Goal: Information Seeking & Learning: Learn about a topic

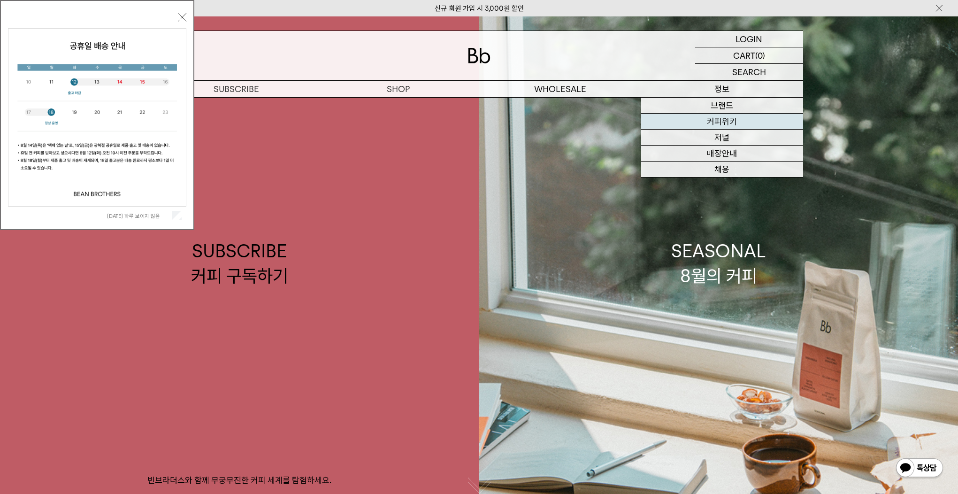
click at [728, 123] on link "커피위키" at bounding box center [722, 122] width 162 height 16
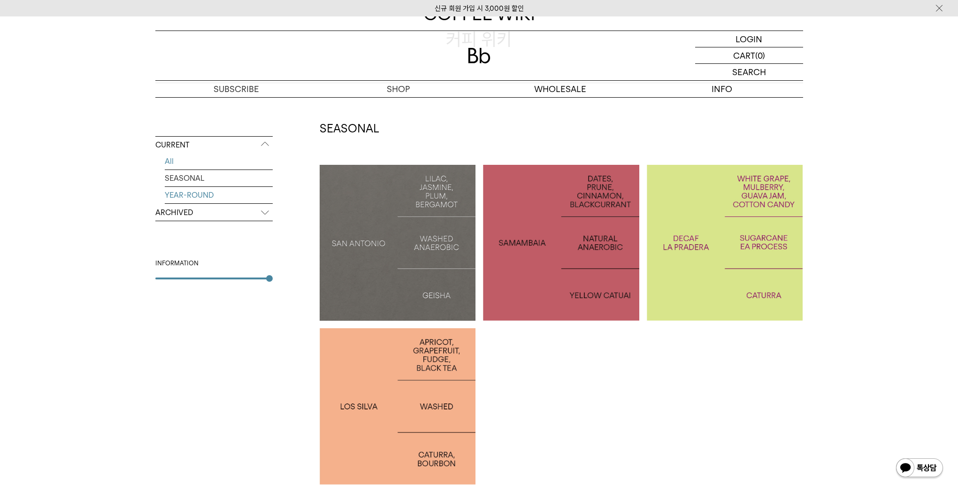
scroll to position [124, 0]
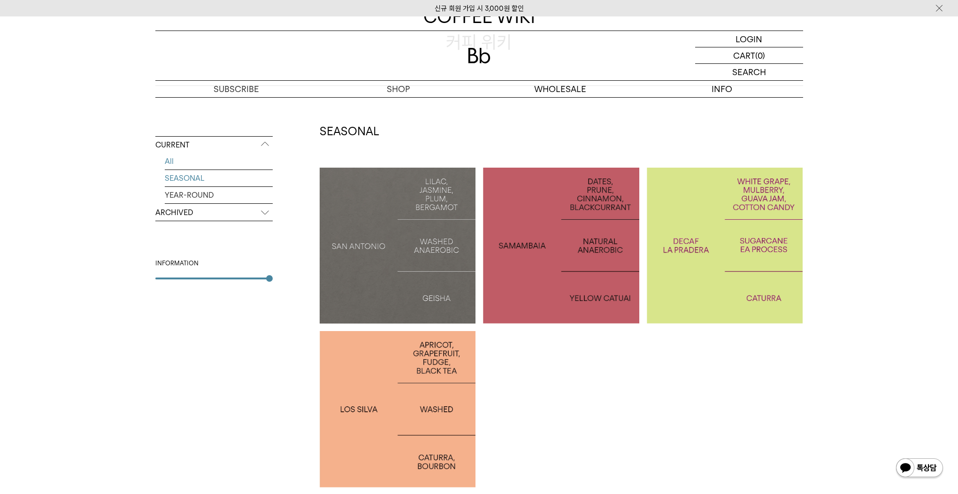
click at [215, 177] on link "SEASONAL" at bounding box center [219, 178] width 108 height 16
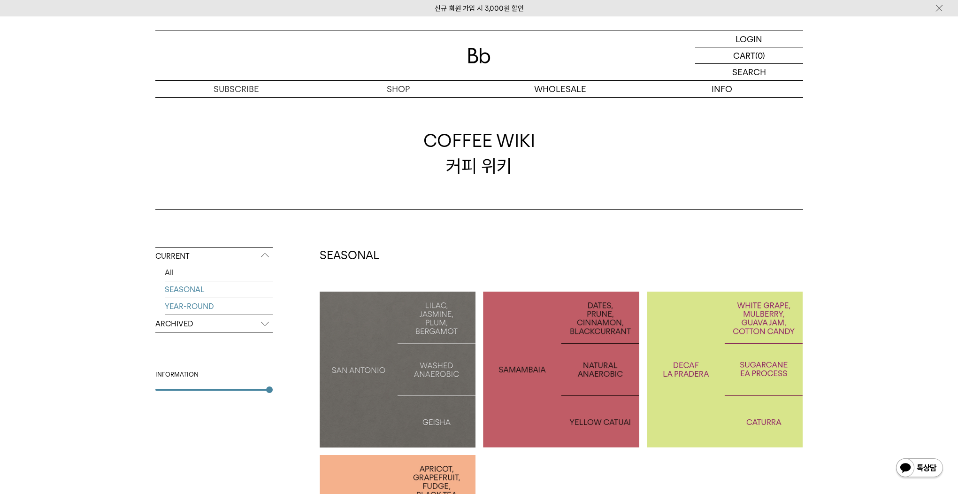
click at [192, 305] on link "YEAR-ROUND" at bounding box center [219, 306] width 108 height 16
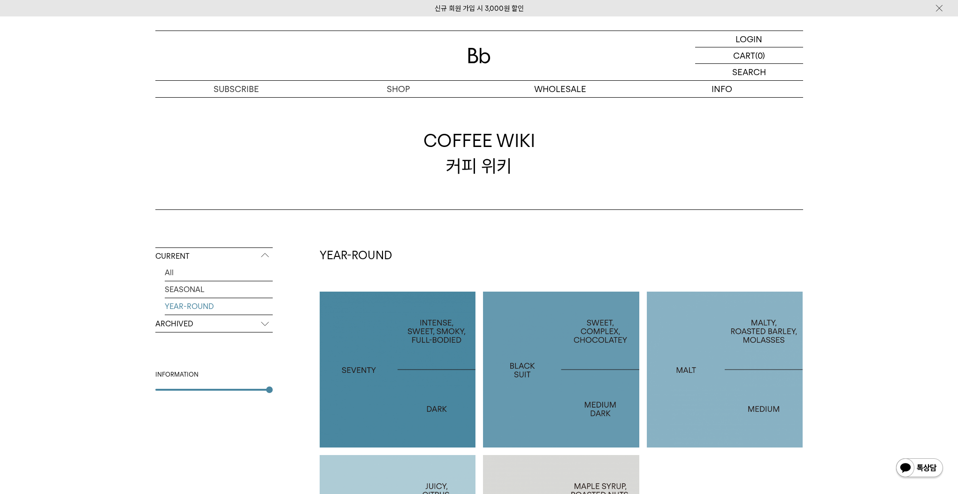
click at [217, 318] on p "ARCHIVED" at bounding box center [213, 324] width 117 height 17
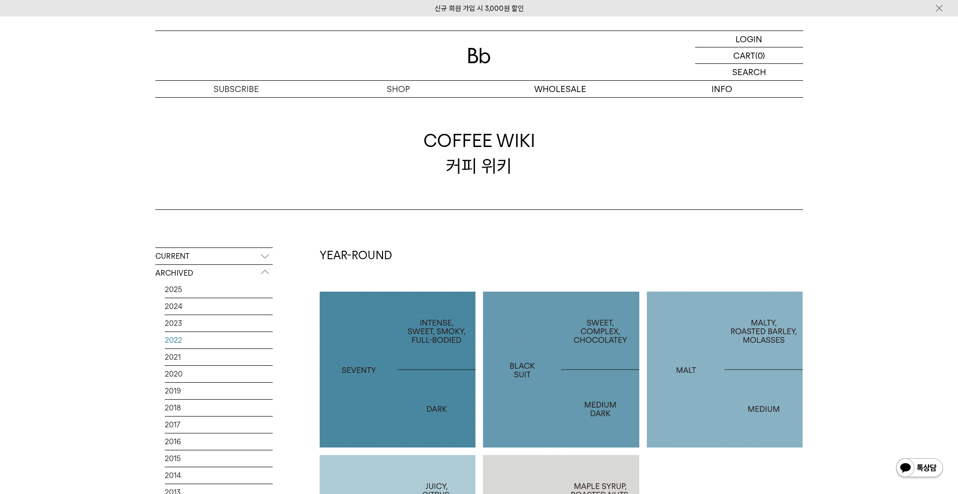
scroll to position [2, 0]
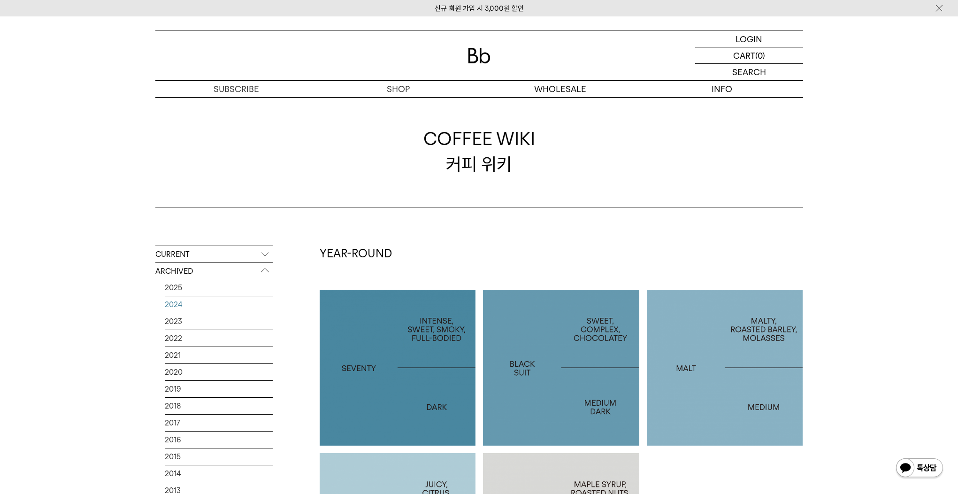
click at [185, 308] on link "2024" at bounding box center [219, 304] width 108 height 16
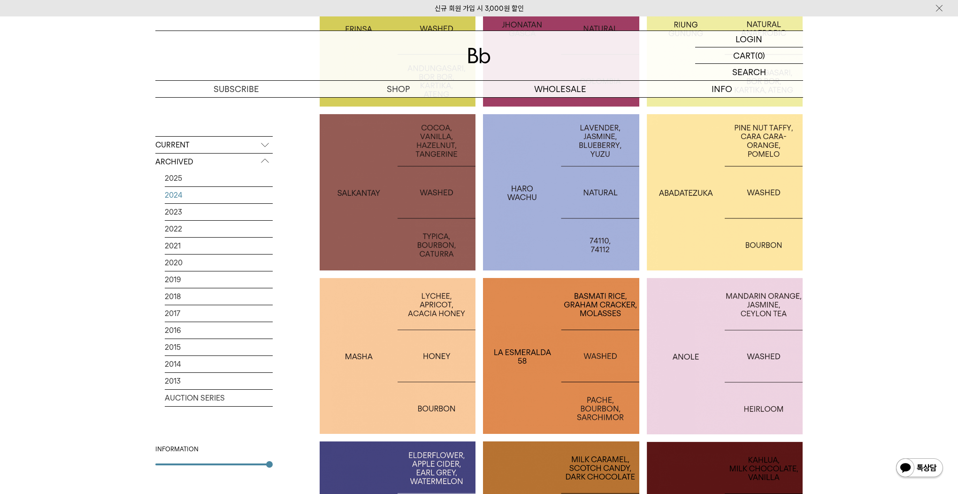
scroll to position [724, 0]
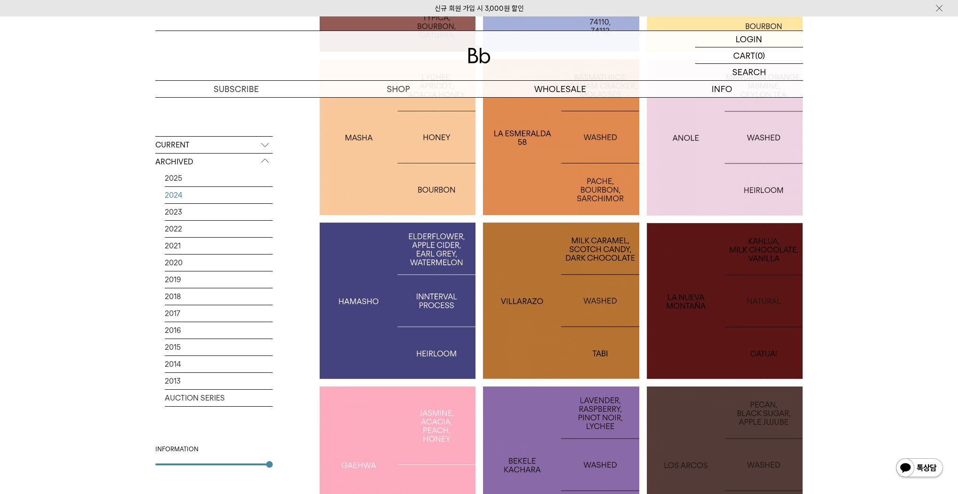
click at [770, 426] on div at bounding box center [725, 464] width 156 height 156
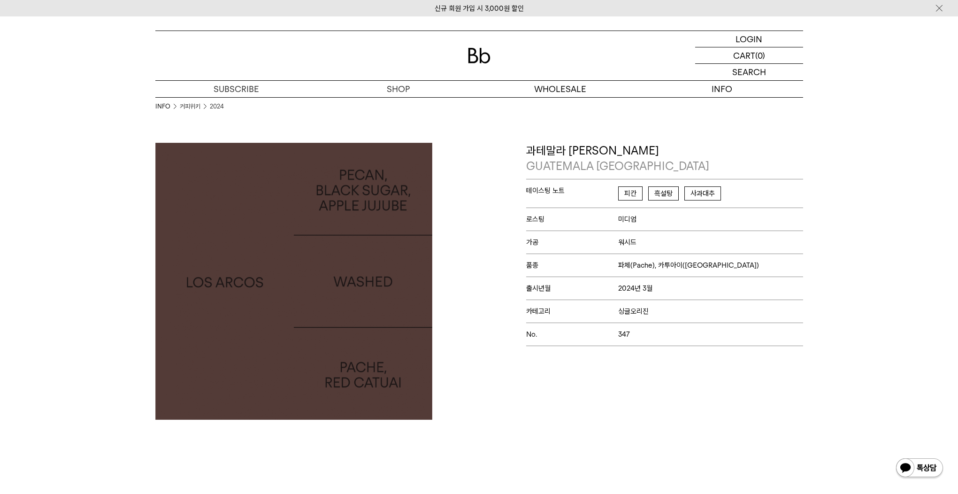
click at [350, 316] on img at bounding box center [293, 281] width 277 height 277
click at [633, 196] on span "피칸" at bounding box center [630, 193] width 24 height 14
drag, startPoint x: 687, startPoint y: 191, endPoint x: 725, endPoint y: 191, distance: 38.0
click at [712, 191] on span "피칸 흑설탕 사과대추" at bounding box center [672, 196] width 108 height 20
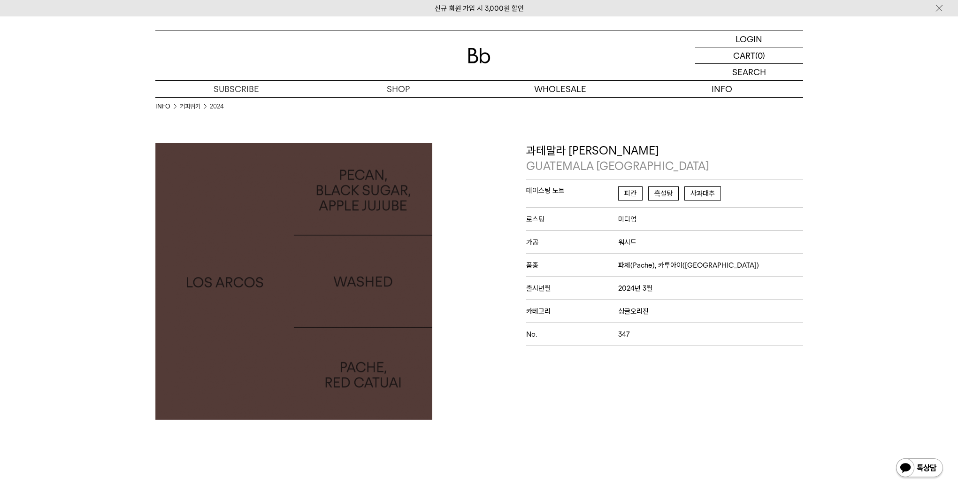
click at [725, 191] on span "피칸 흑설탕 사과대추" at bounding box center [672, 196] width 108 height 20
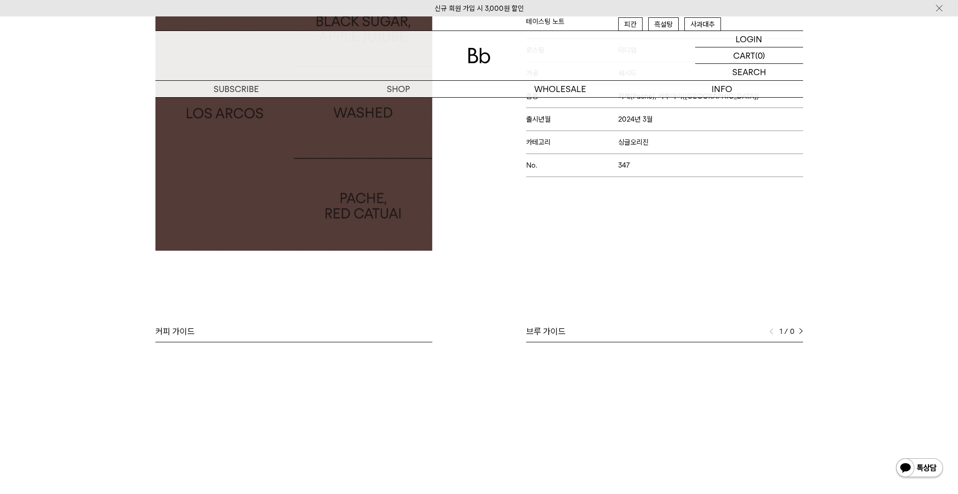
scroll to position [170, 0]
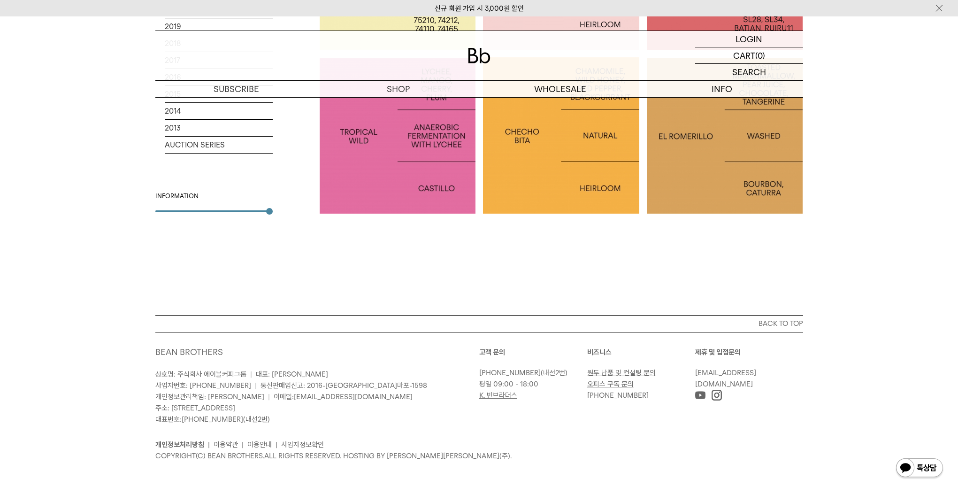
scroll to position [2200, 0]
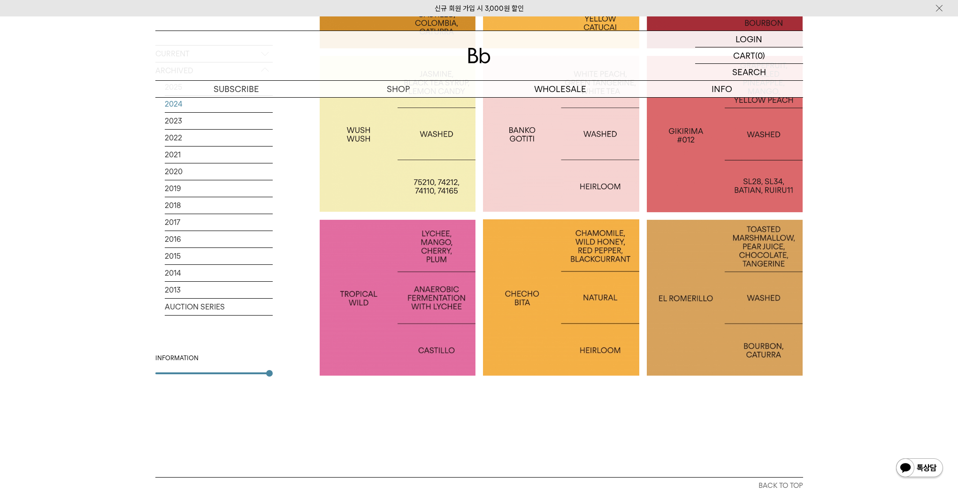
click at [710, 336] on div at bounding box center [725, 298] width 156 height 156
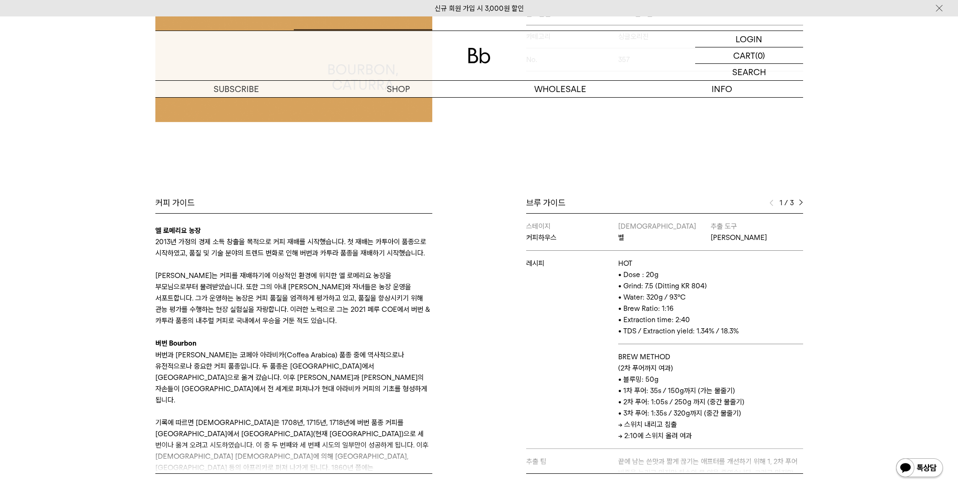
scroll to position [216, 0]
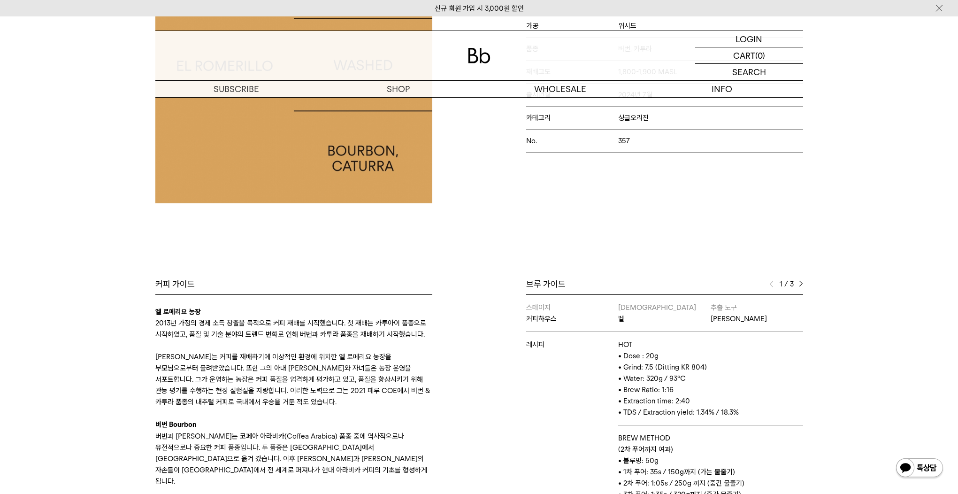
click at [329, 392] on p "클레베르 아코스타는 커피를 재배하기에 이상적인 환경에 위치한 엘 로메리요 농장을 부모님으로부터 물려받았습니다. 또한 그의 아내 이르마와 자녀들…" at bounding box center [293, 379] width 277 height 56
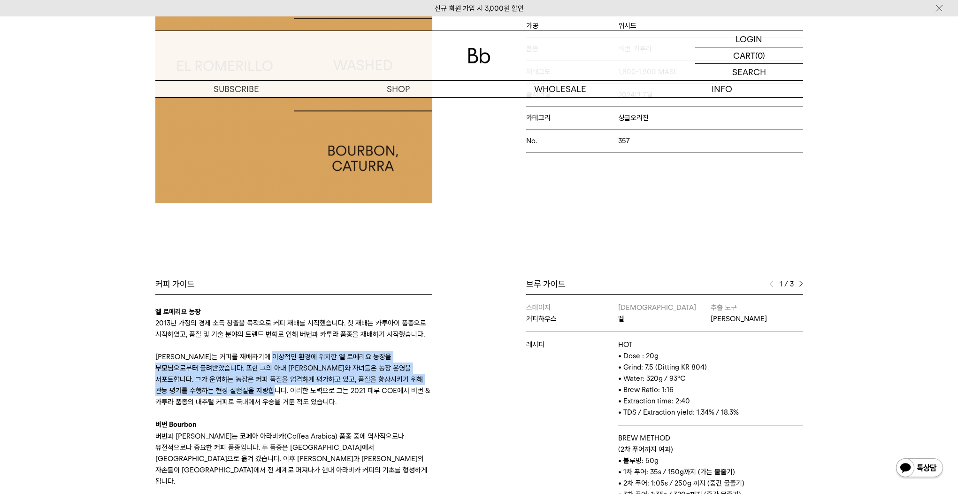
drag, startPoint x: 288, startPoint y: 359, endPoint x: 305, endPoint y: 391, distance: 36.1
click at [305, 391] on p "클레베르 아코스타는 커피를 재배하기에 이상적인 환경에 위치한 엘 로메리요 농장을 부모님으로부터 물려받았습니다. 또한 그의 아내 이르마와 자녀들…" at bounding box center [293, 379] width 277 height 56
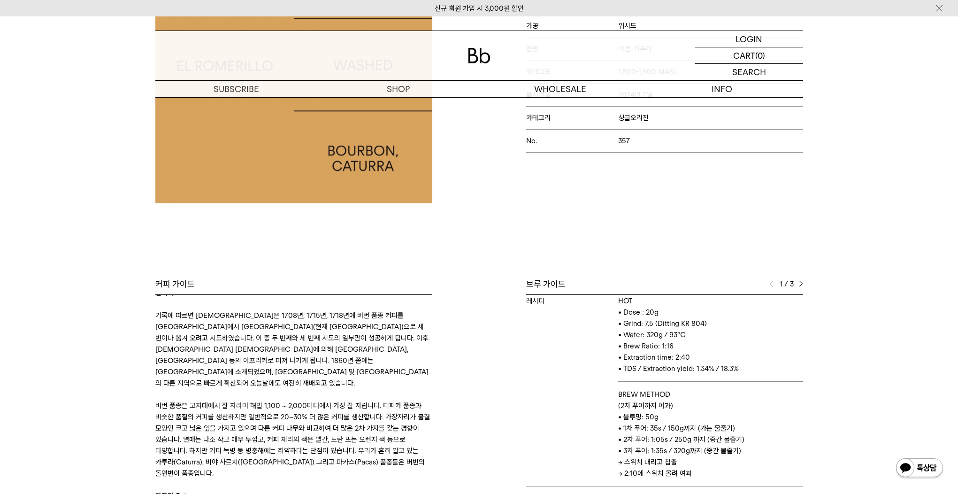
scroll to position [46, 0]
click at [798, 292] on div "브루 가이드 1 / 3 스테이지 커피하우스 바리스타 벨 추출 도구 하리오 스위치 레시피 HOT • Dose : 20g • Grind: 7.5 …" at bounding box center [664, 416] width 277 height 277
click at [806, 288] on div "브루 가이드 1 / 3 스테이지 커피하우스 바리스타 벨 추출 도구 하리오 스위치 레시피 HOT • Dose : 20g • Grind: 7.5 …" at bounding box center [643, 416] width 329 height 277
click at [802, 288] on div "1 / 3" at bounding box center [787, 283] width 34 height 11
click at [801, 285] on img at bounding box center [801, 284] width 4 height 7
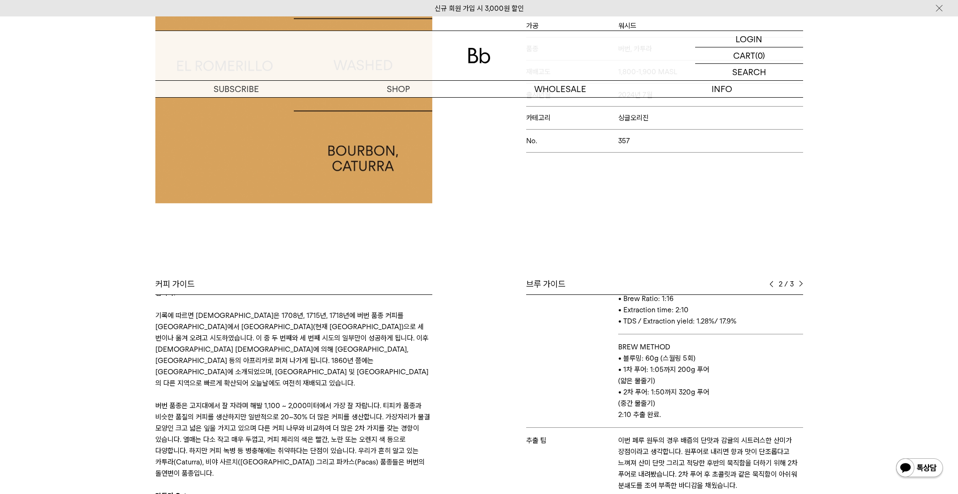
click at [799, 281] on img at bounding box center [801, 284] width 4 height 7
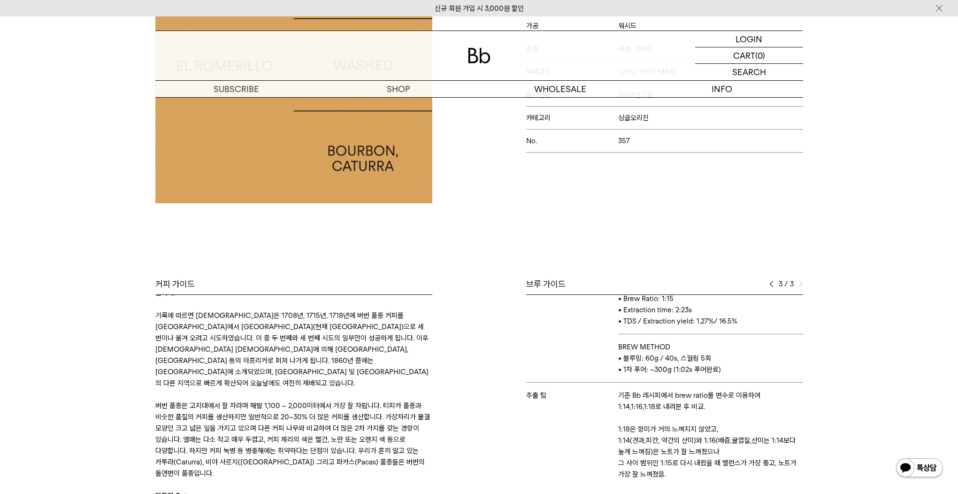
scroll to position [170, 0]
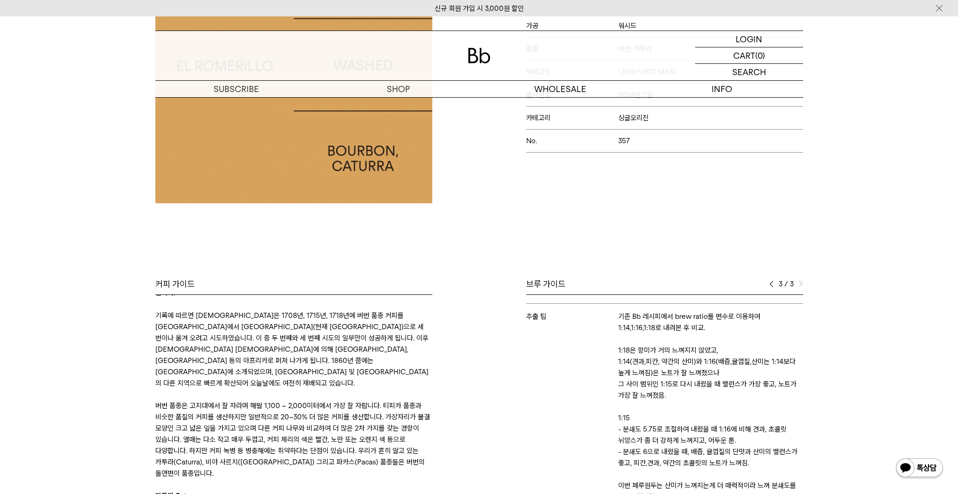
click at [799, 281] on img at bounding box center [801, 284] width 4 height 7
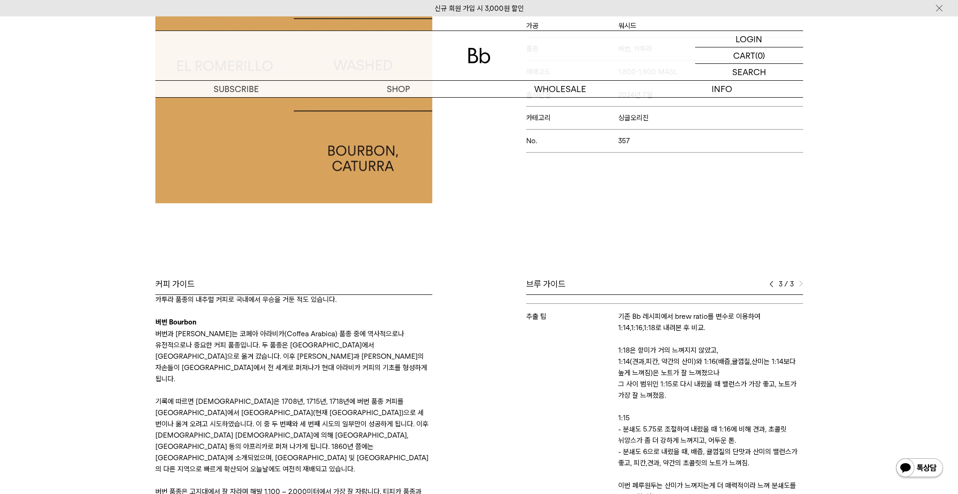
scroll to position [0, 0]
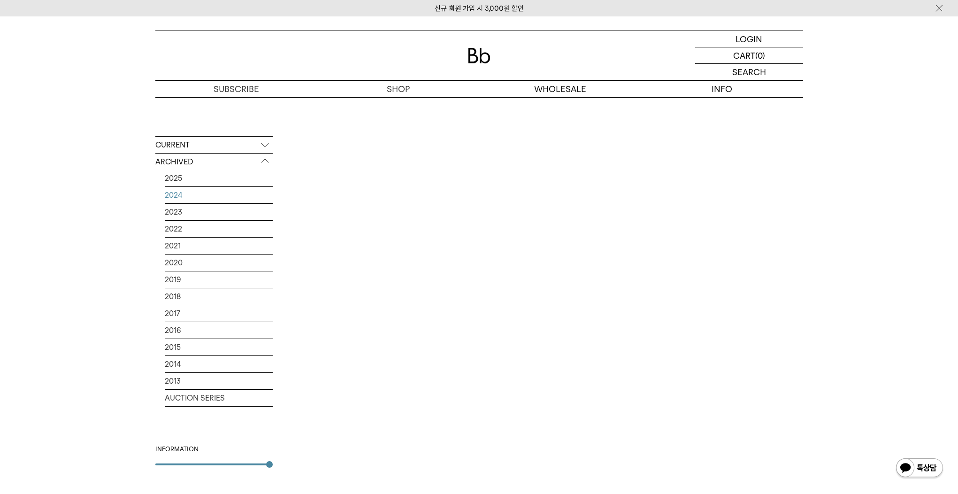
scroll to position [372, 0]
